Goal: Communication & Community: Answer question/provide support

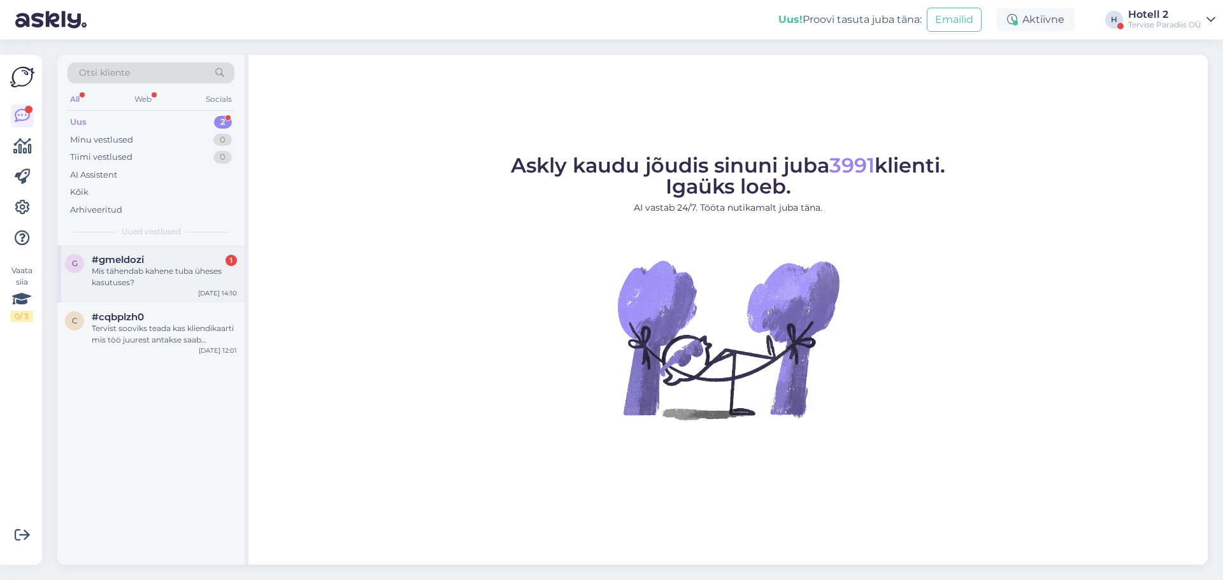
click at [184, 276] on div "Mis tähendab kahene tuba üheses kasutuses?" at bounding box center [164, 277] width 145 height 23
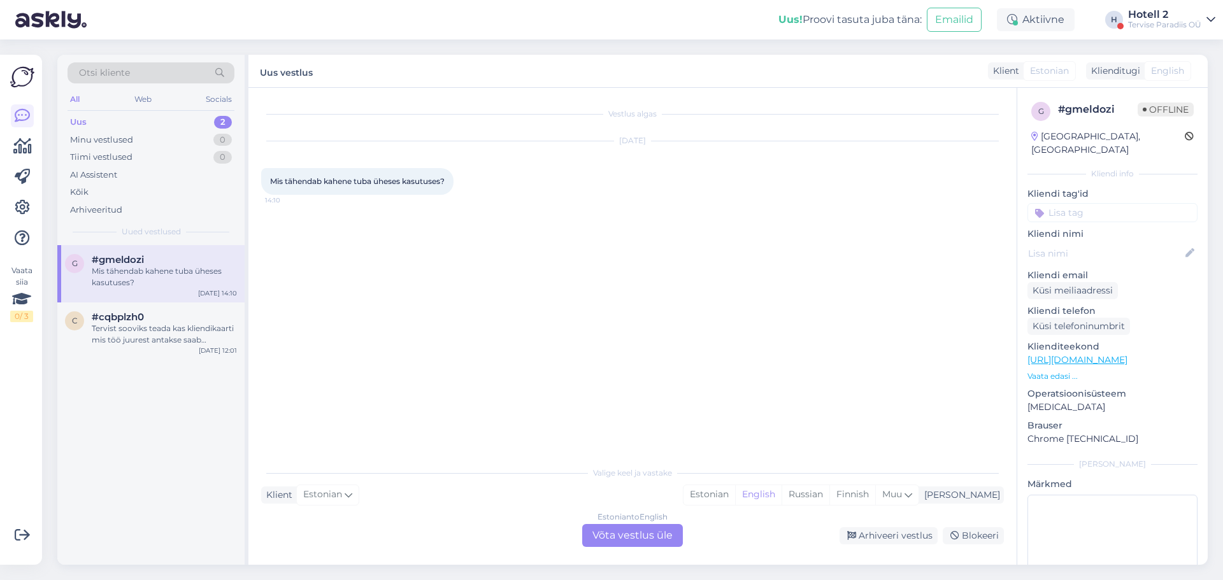
click at [618, 525] on div "Estonian to English Võta vestlus üle" at bounding box center [632, 535] width 101 height 23
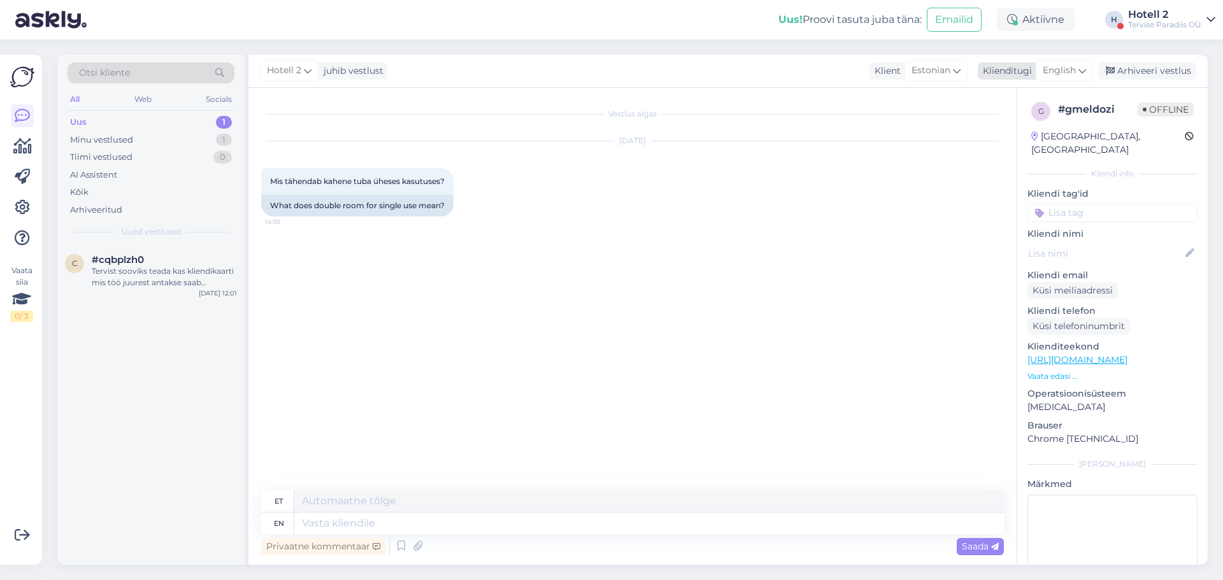
click at [1061, 62] on div "English" at bounding box center [1064, 71] width 57 height 20
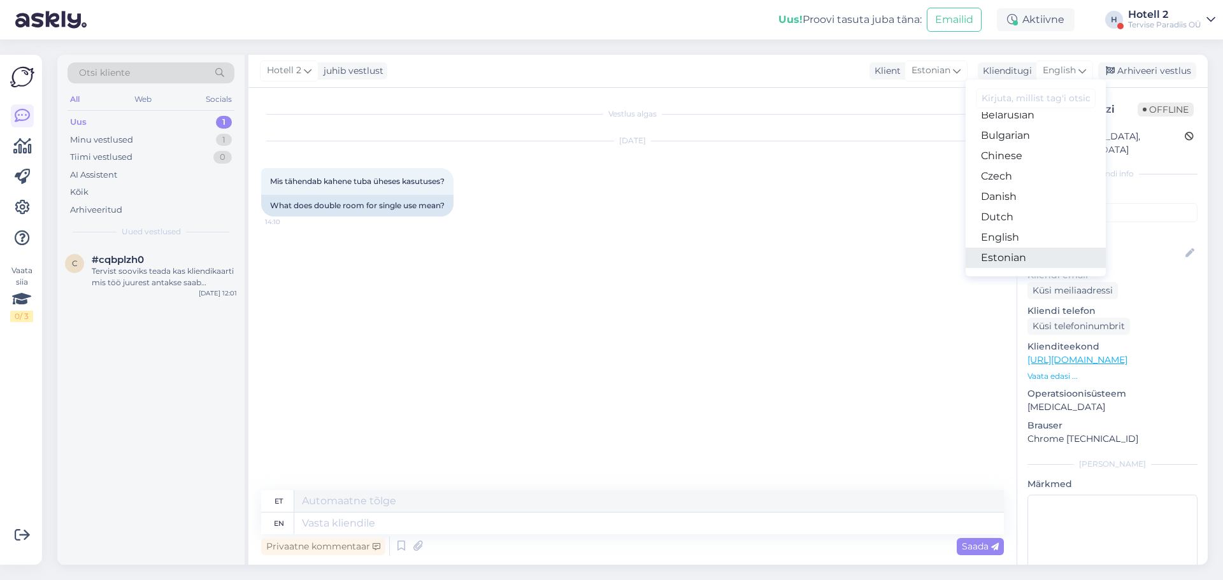
scroll to position [64, 0]
drag, startPoint x: 1041, startPoint y: 233, endPoint x: 1026, endPoint y: 244, distance: 18.7
click at [1041, 233] on link "Estonian" at bounding box center [1036, 227] width 140 height 20
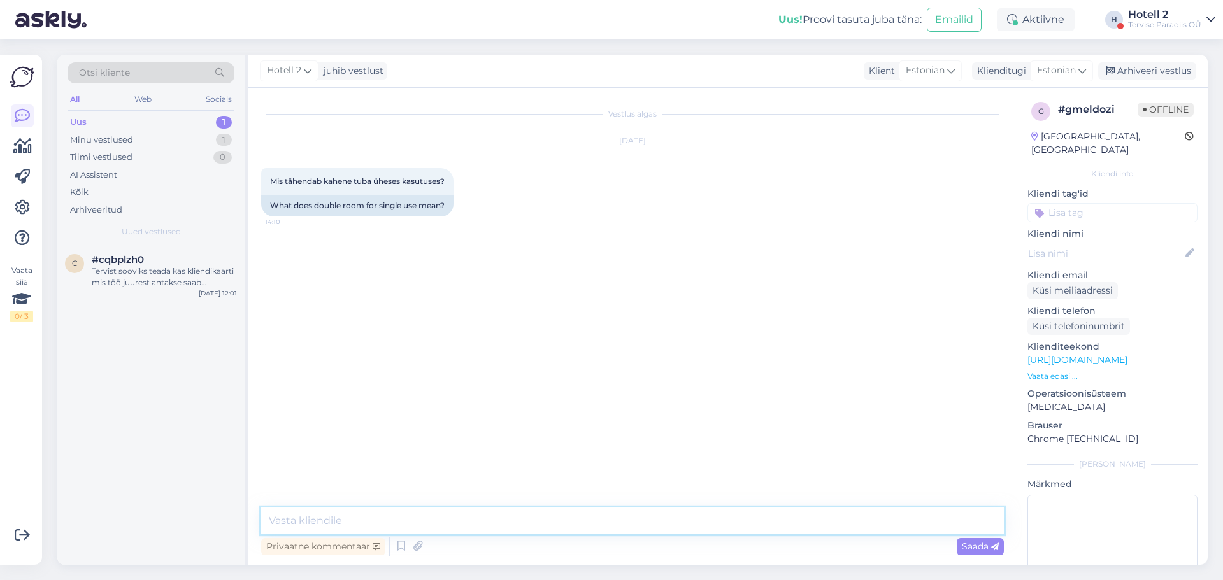
click at [592, 518] on textarea at bounding box center [632, 521] width 743 height 27
type textarea "t"
type textarea "Tere! Kahene tuba üheses kasutuses tähendab tuba ühe inimese kasutuses. On kas …"
click at [991, 553] on div "Saada" at bounding box center [980, 546] width 47 height 17
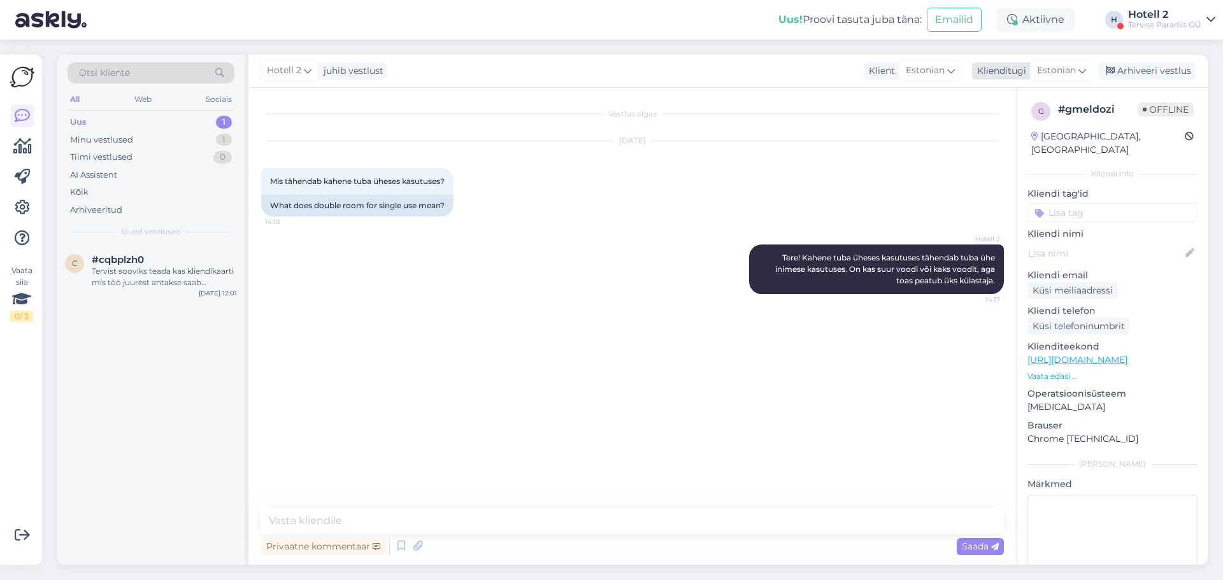
drag, startPoint x: 1160, startPoint y: 77, endPoint x: 1148, endPoint y: 77, distance: 11.5
click at [1160, 77] on div "Arhiveeri vestlus" at bounding box center [1147, 70] width 98 height 17
